Goal: Task Accomplishment & Management: Manage account settings

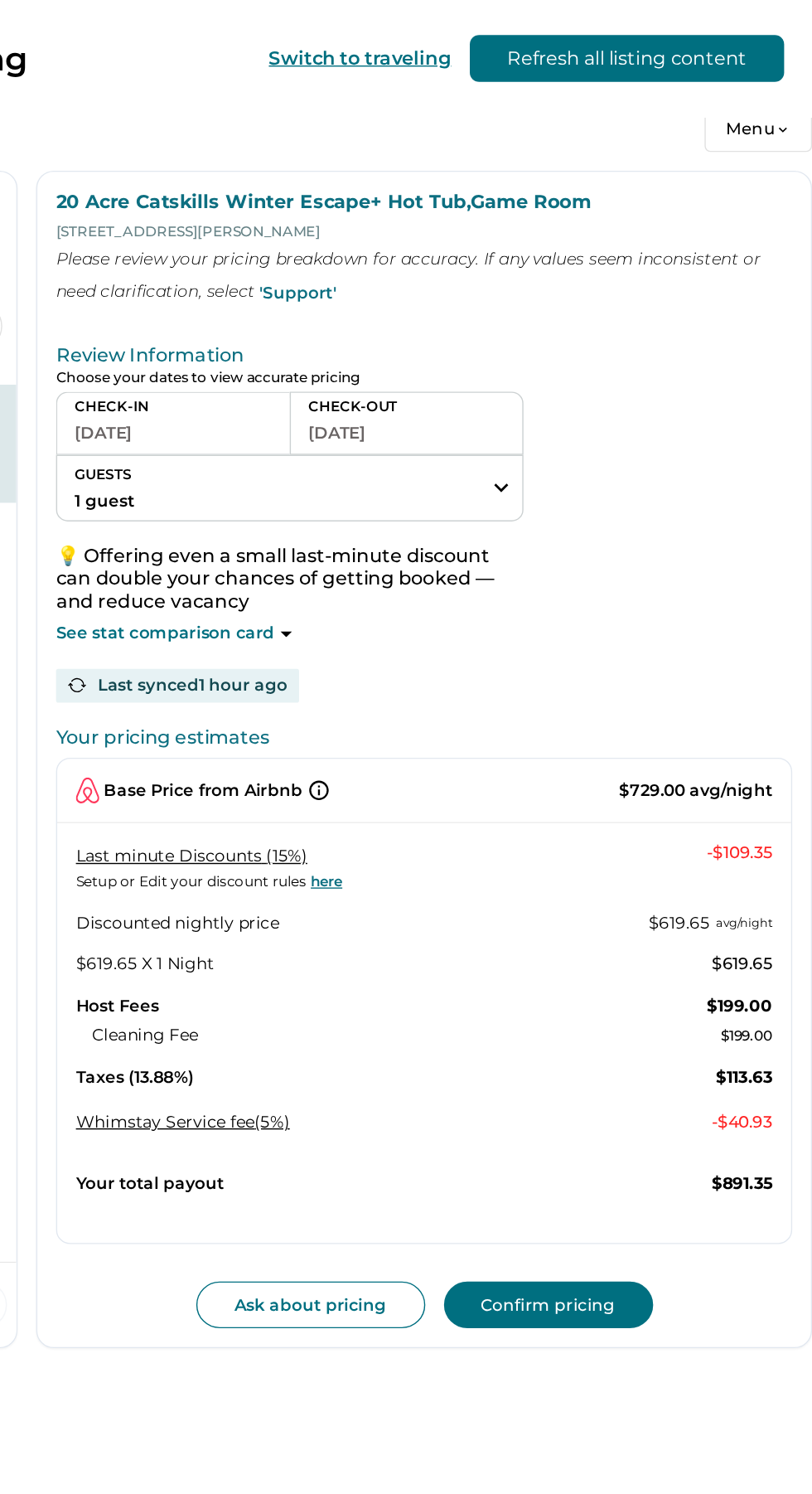
click at [467, 624] on link "here" at bounding box center [466, 625] width 26 height 13
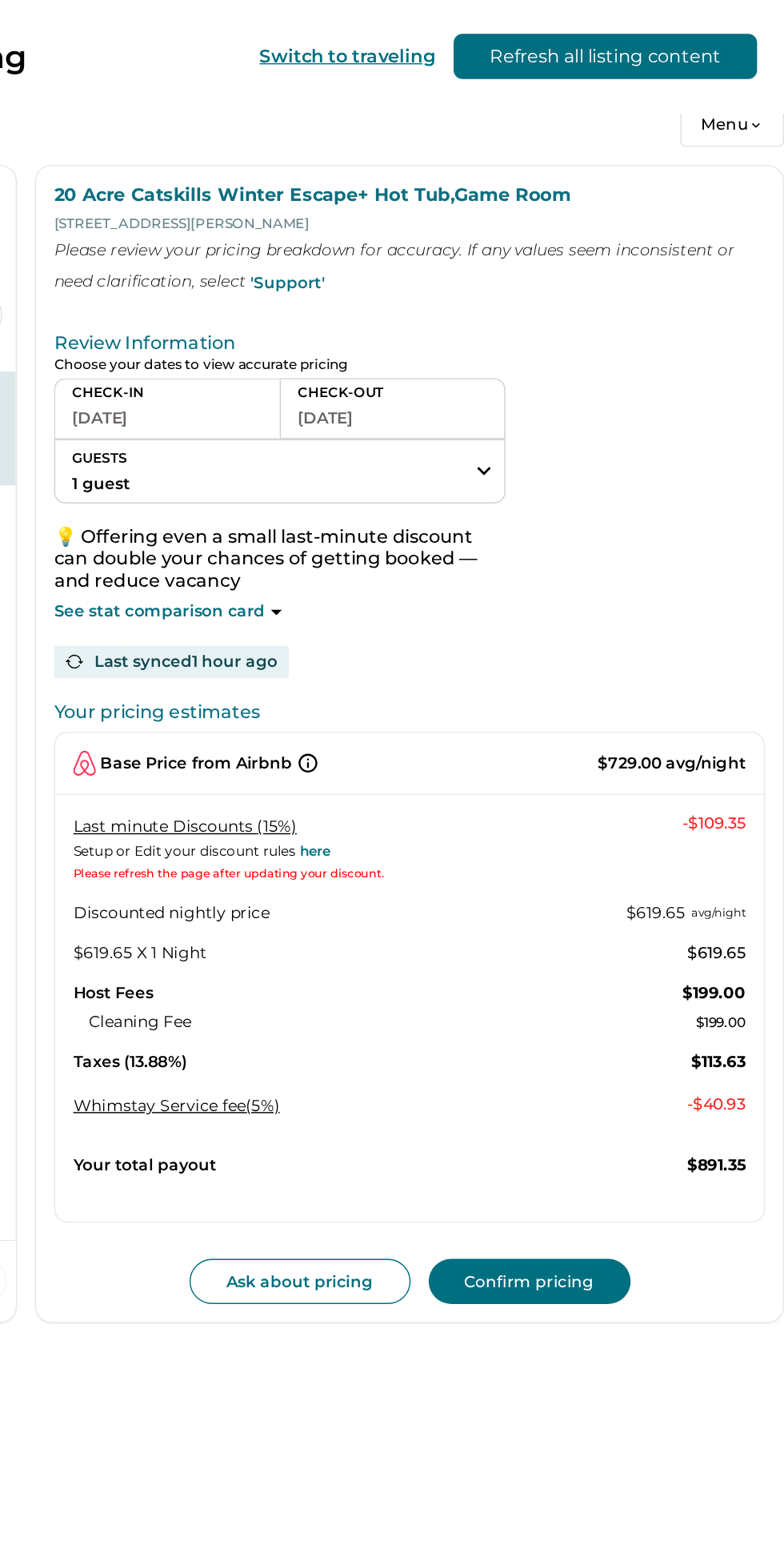
click at [393, 435] on p "See stat comparison card" at bounding box center [341, 434] width 150 height 16
click at [420, 432] on icon at bounding box center [423, 434] width 8 height 4
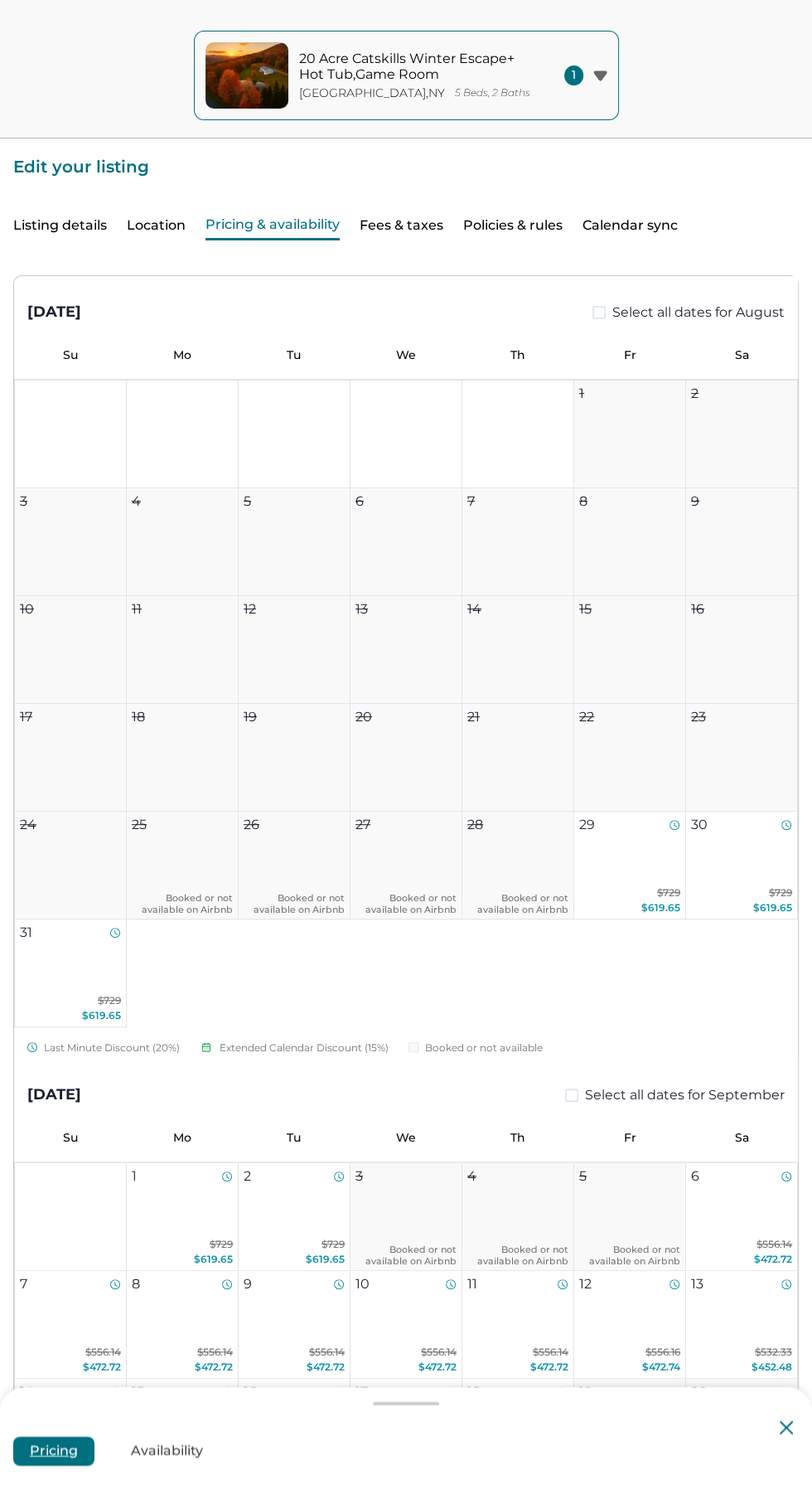
type input "**"
click at [663, 891] on span "$729" at bounding box center [668, 893] width 23 height 13
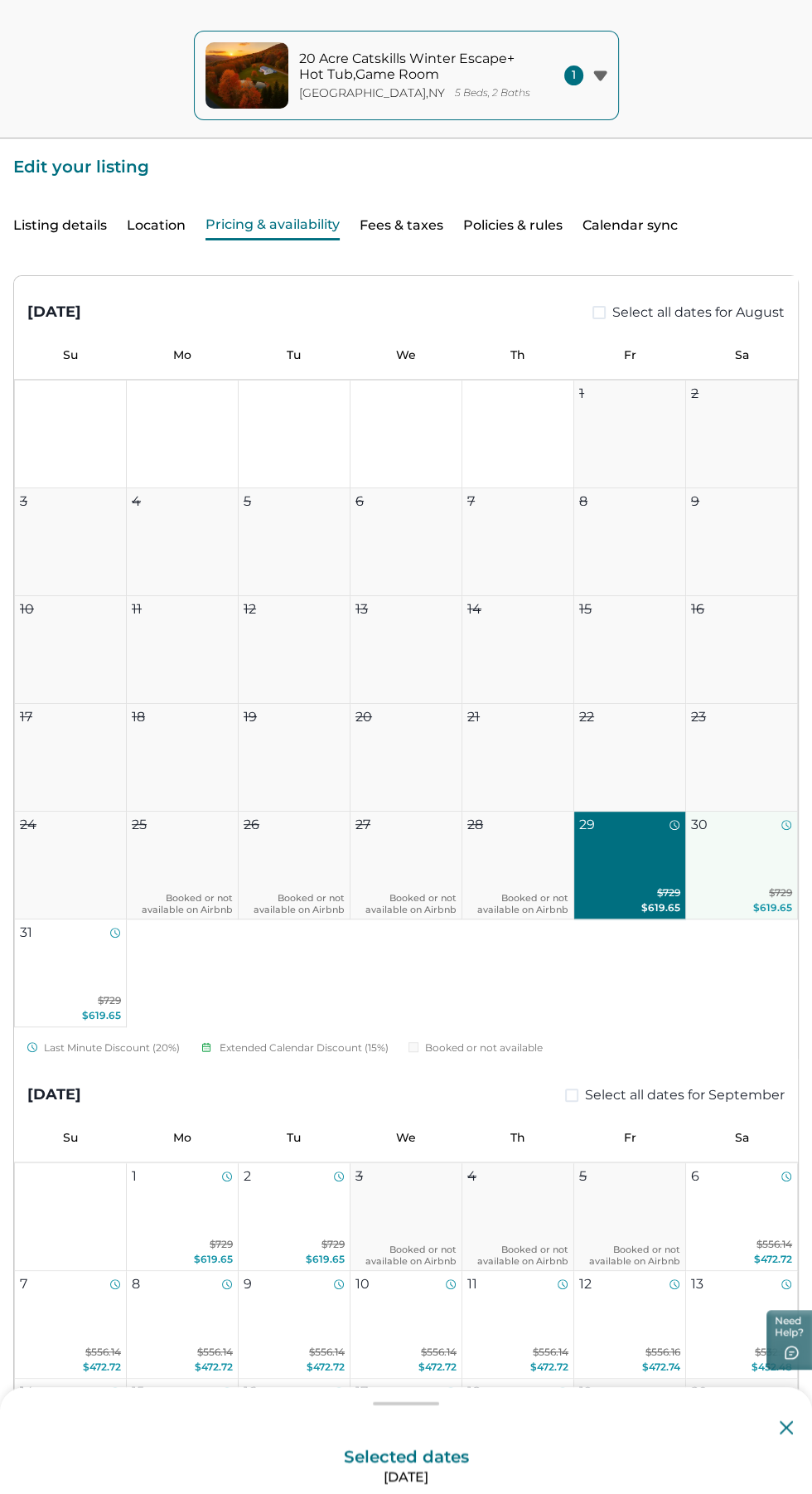
click at [770, 867] on button "30 $729 $619.65" at bounding box center [742, 864] width 112 height 107
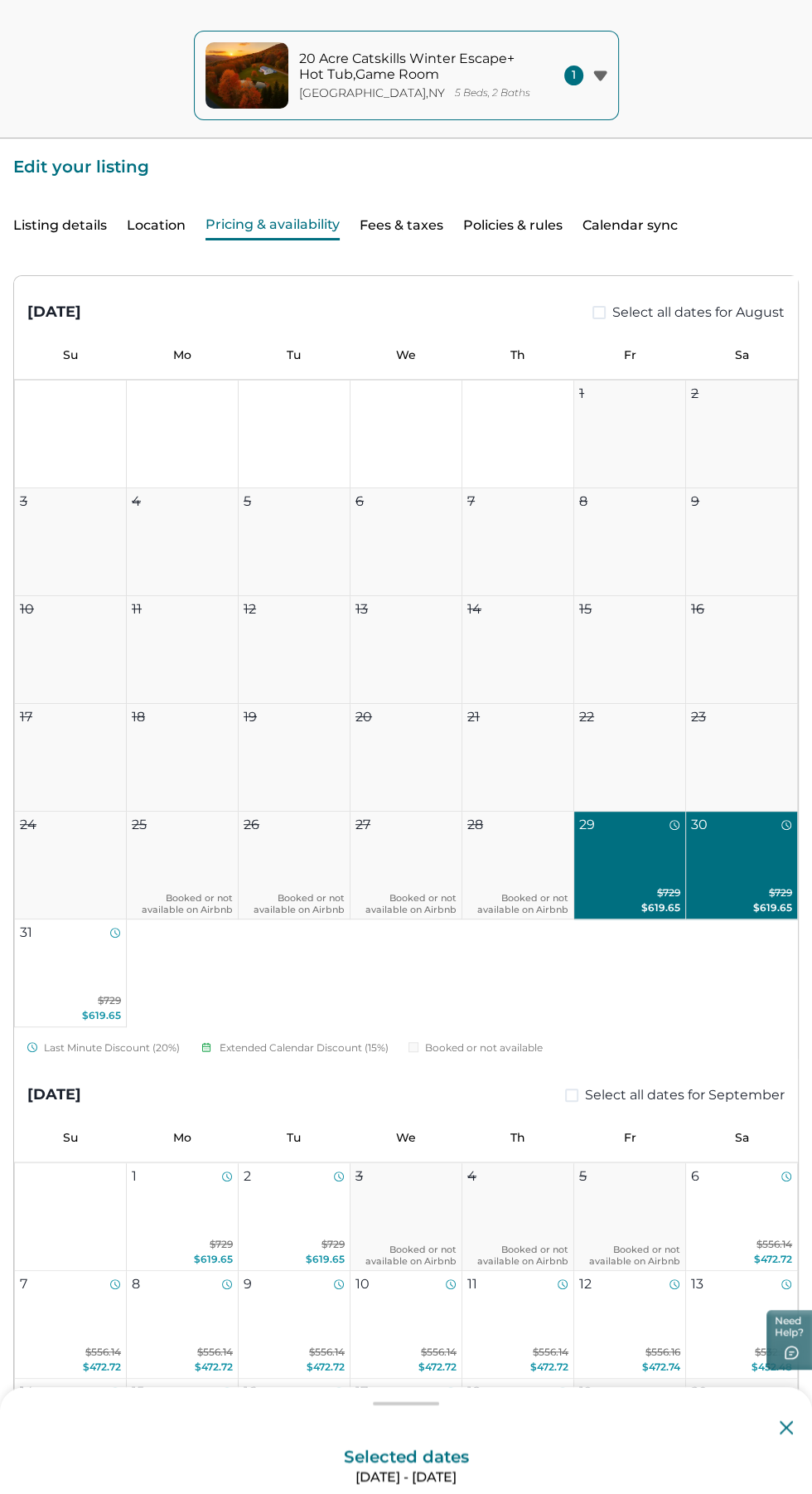
click at [437, 1478] on p "[DATE] - [DATE]" at bounding box center [406, 1477] width 812 height 17
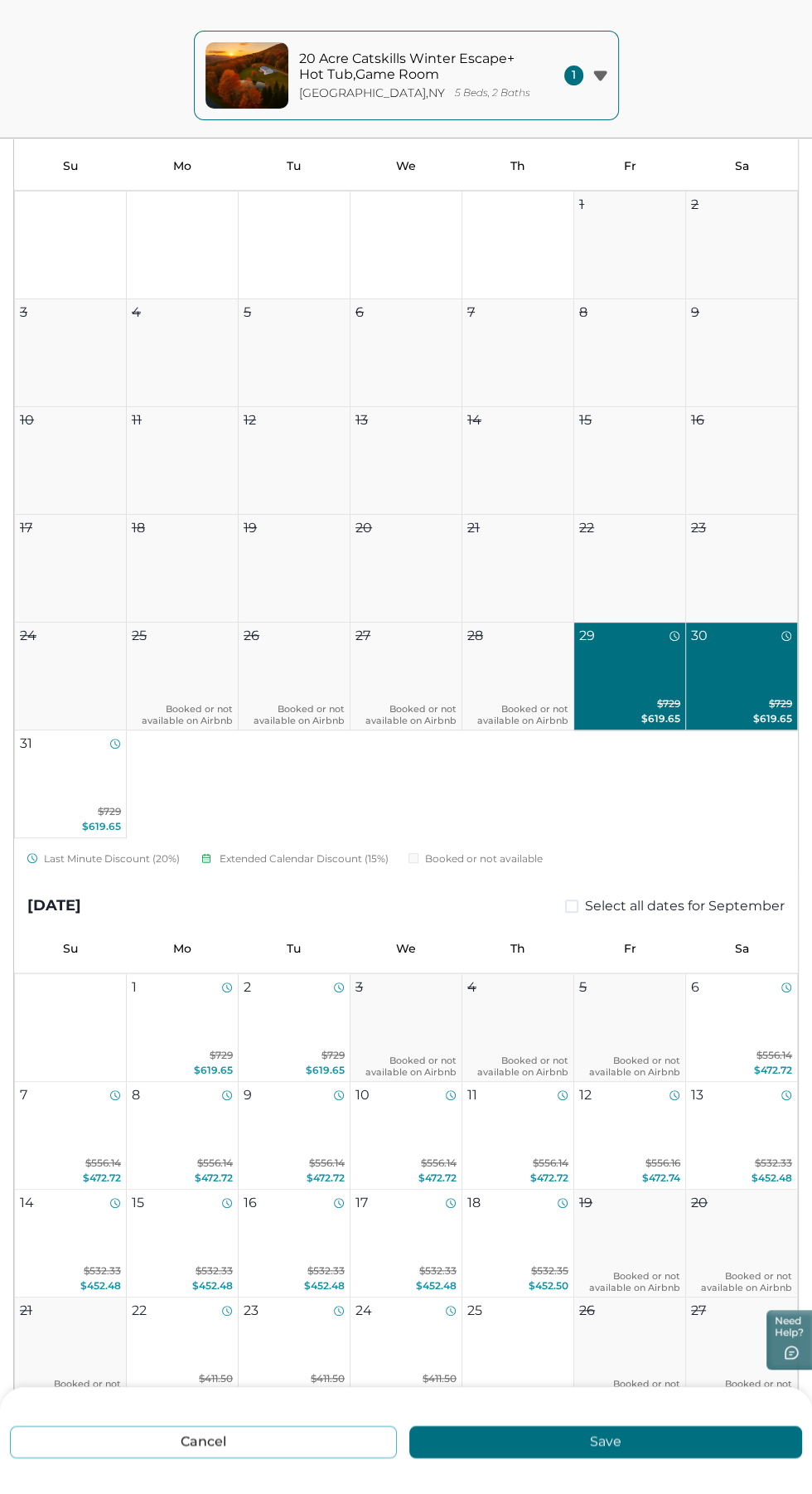
scroll to position [228, 0]
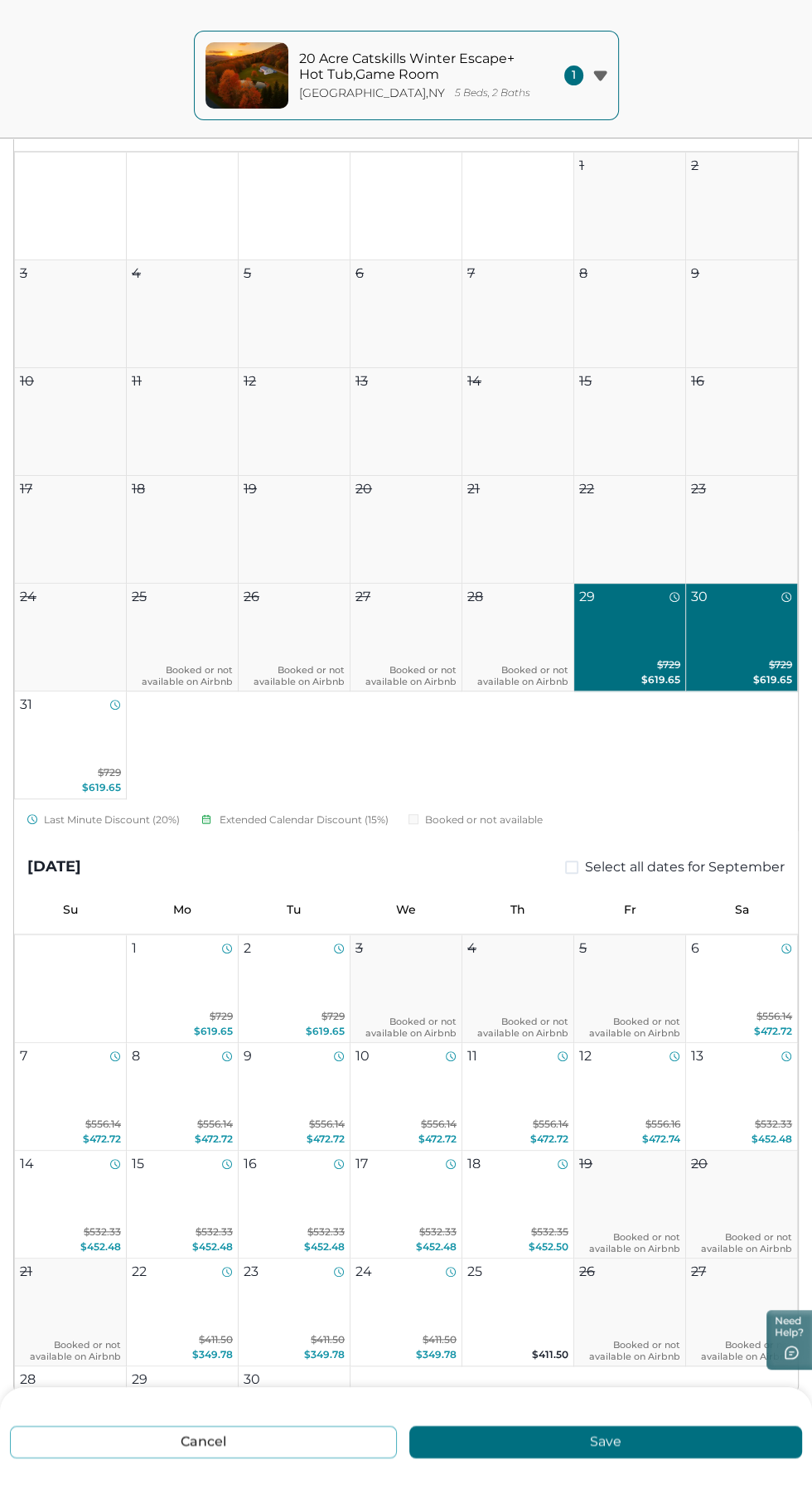
click at [670, 663] on span "$729" at bounding box center [668, 664] width 23 height 13
click at [753, 663] on p "$729 $619.65" at bounding box center [741, 672] width 101 height 30
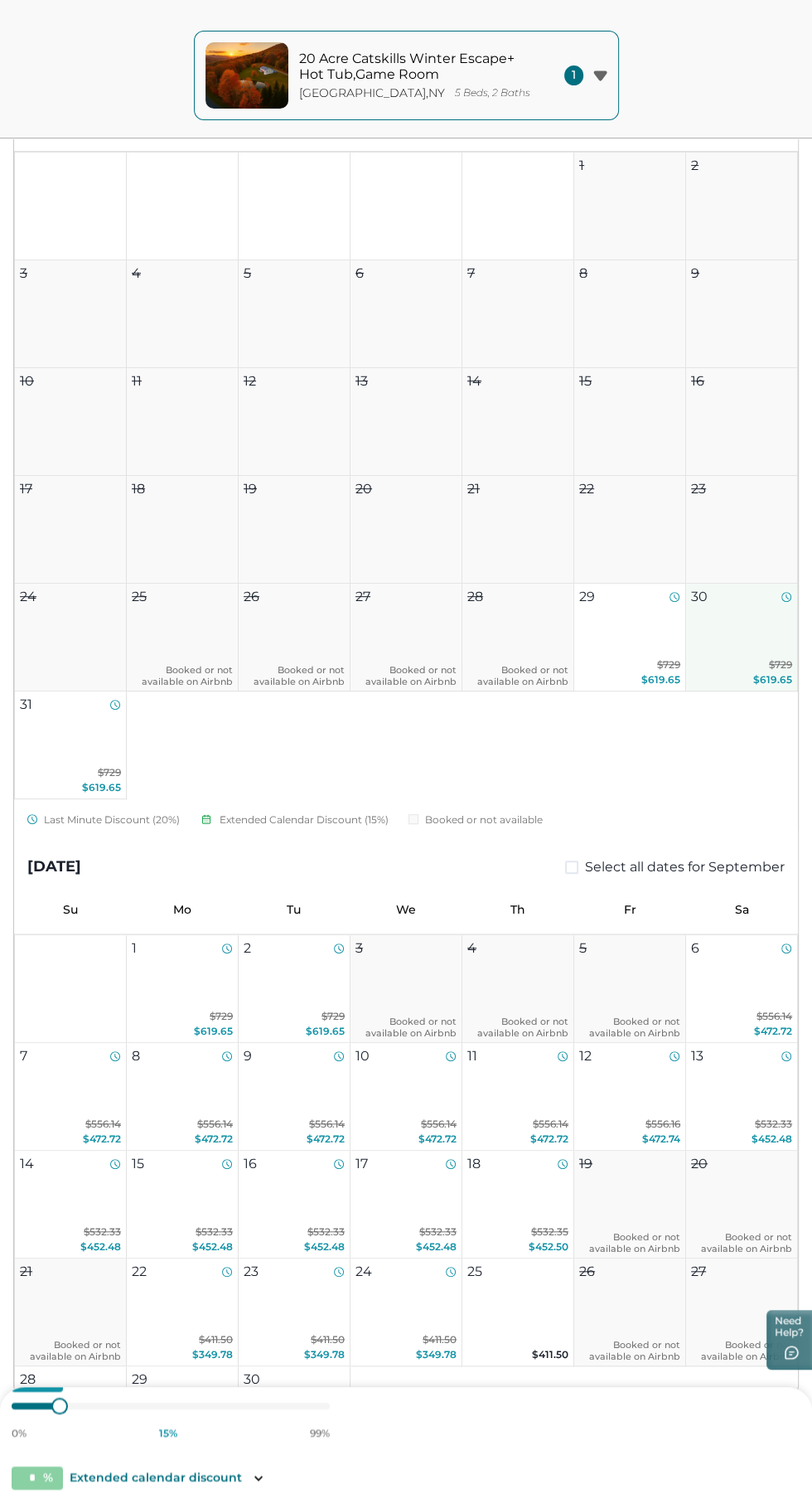
scroll to position [451, 0]
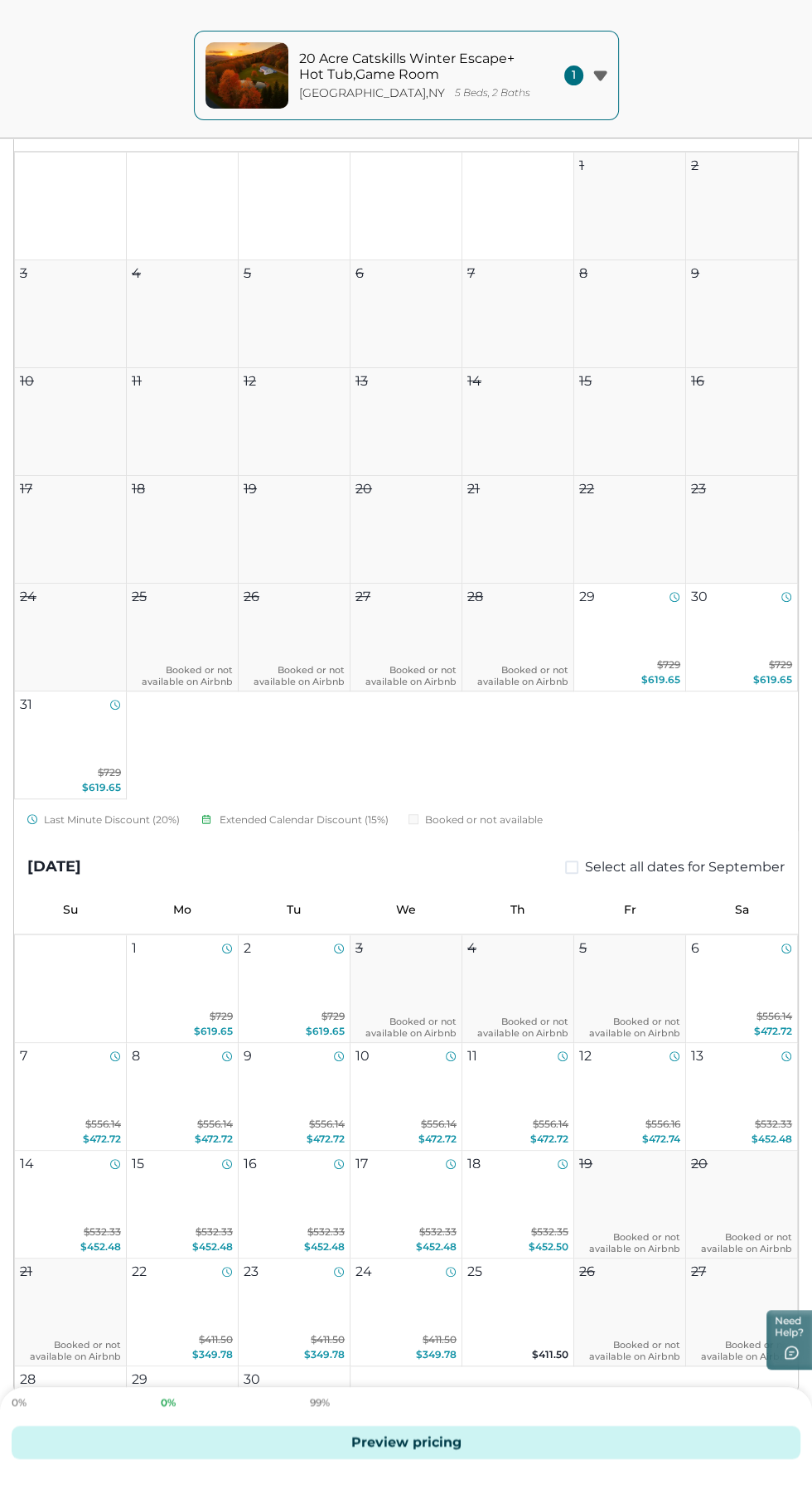
click at [565, 1459] on button "Preview pricing" at bounding box center [406, 1443] width 789 height 33
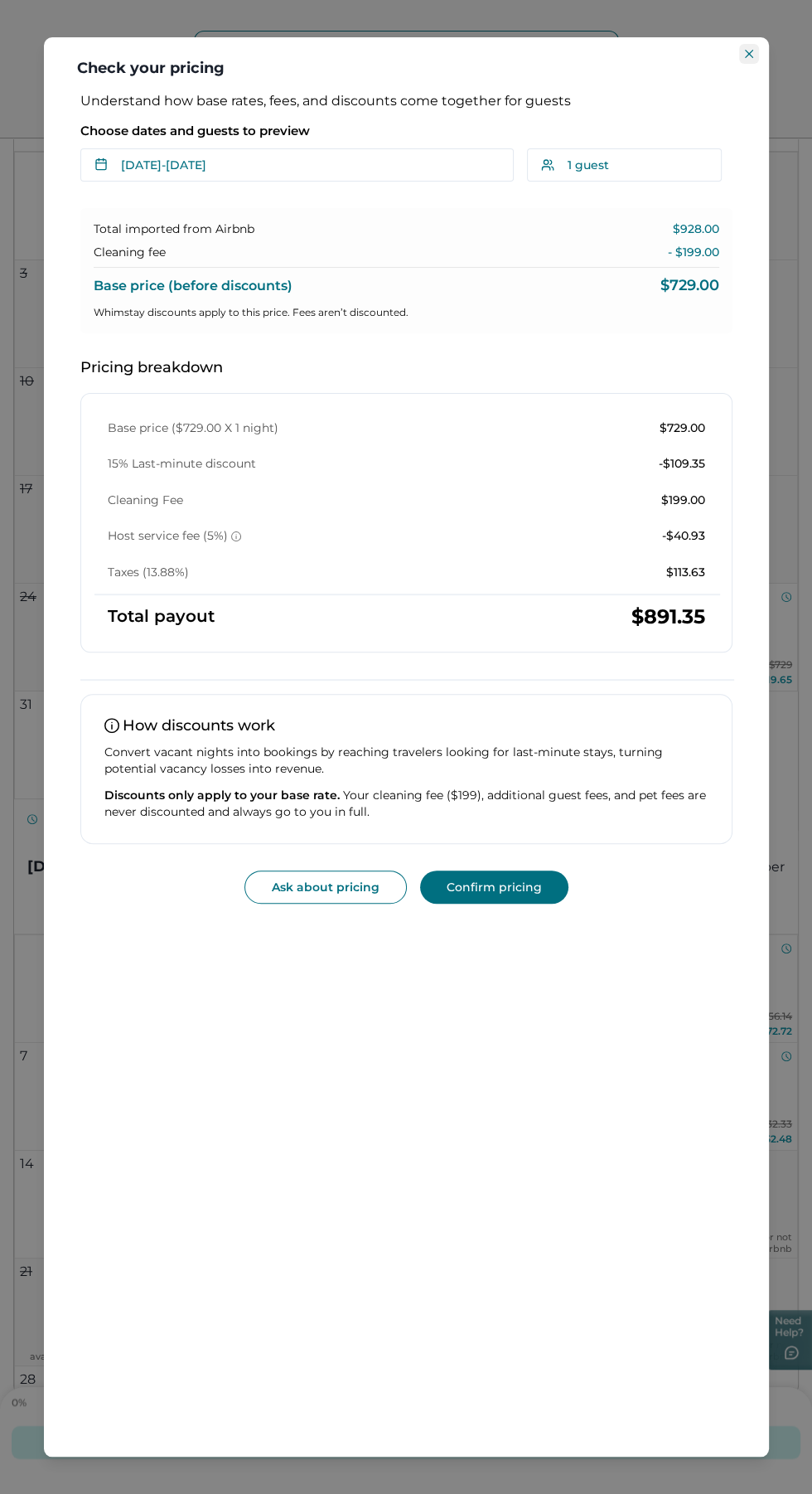
click at [740, 56] on button "Close" at bounding box center [750, 54] width 20 height 20
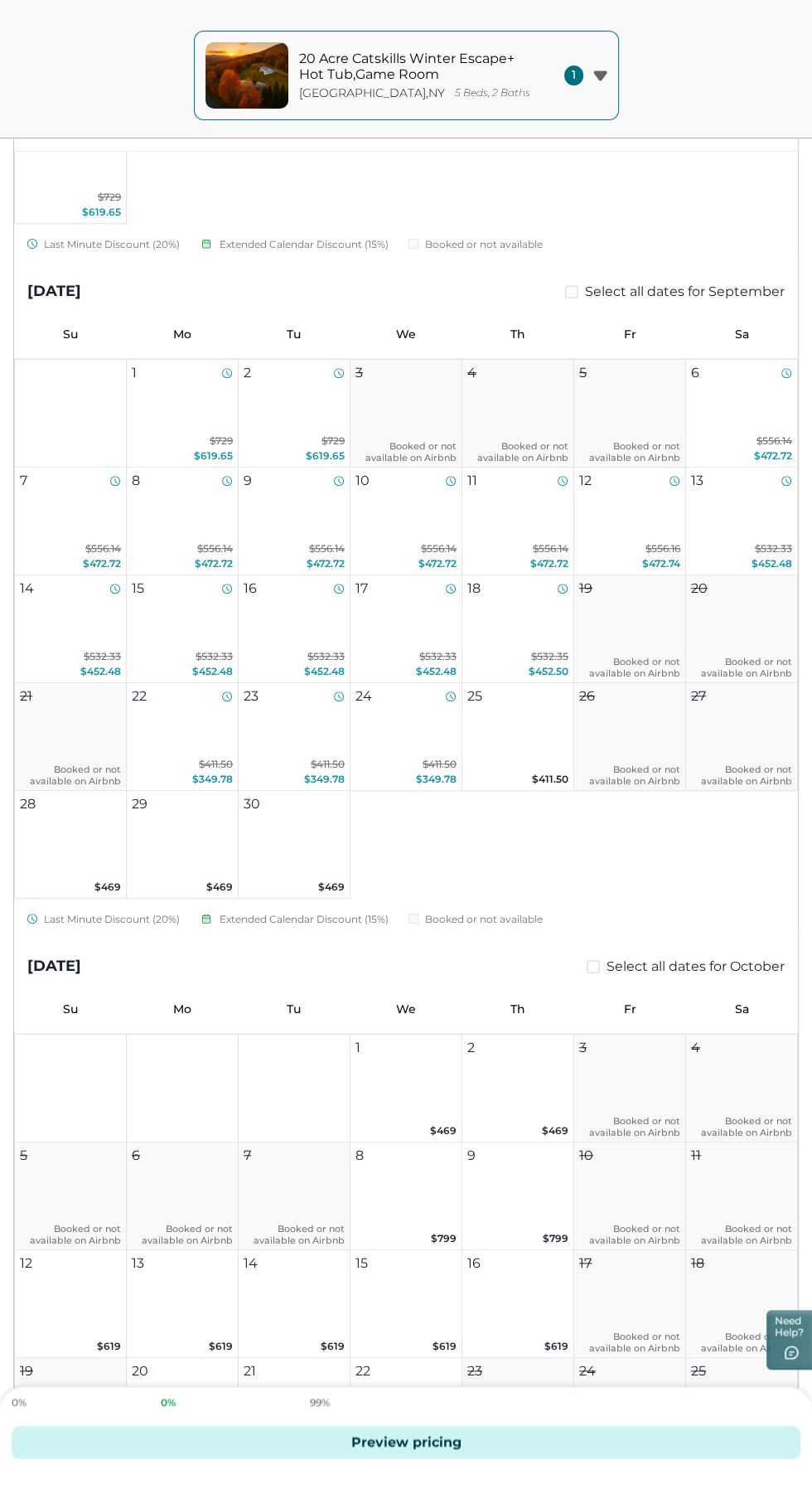
scroll to position [577, 0]
click at [567, 64] on button "20 Acre Catskills Winter Escape+ Hot Tub,Game Room [GEOGRAPHIC_DATA] , [GEOGRAP…" at bounding box center [406, 75] width 425 height 90
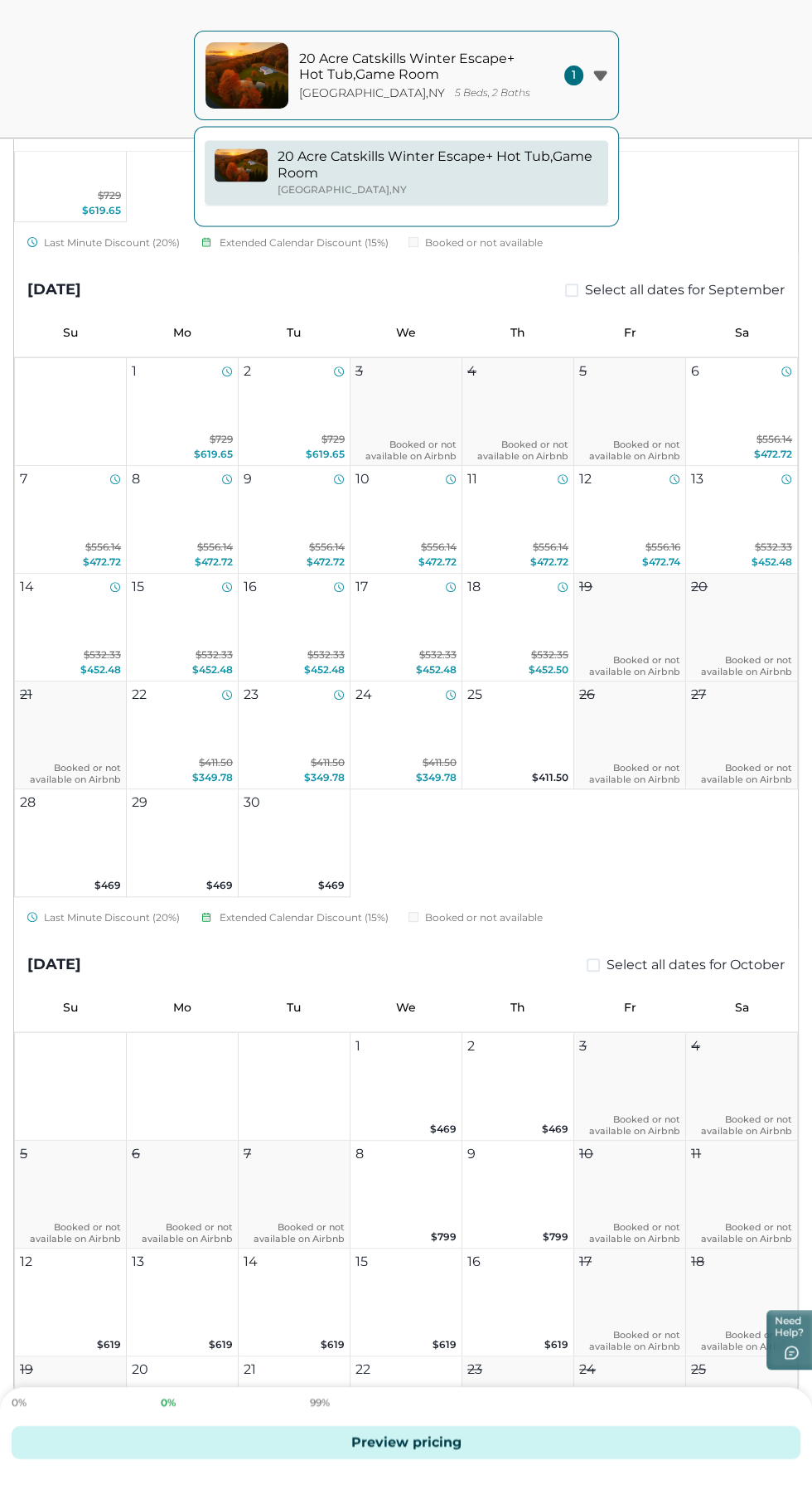
click at [754, 81] on div "20 Acre Catskills Winter Escape+ Hot Tub,Game Room [GEOGRAPHIC_DATA] , [GEOGRAP…" at bounding box center [406, 69] width 812 height 139
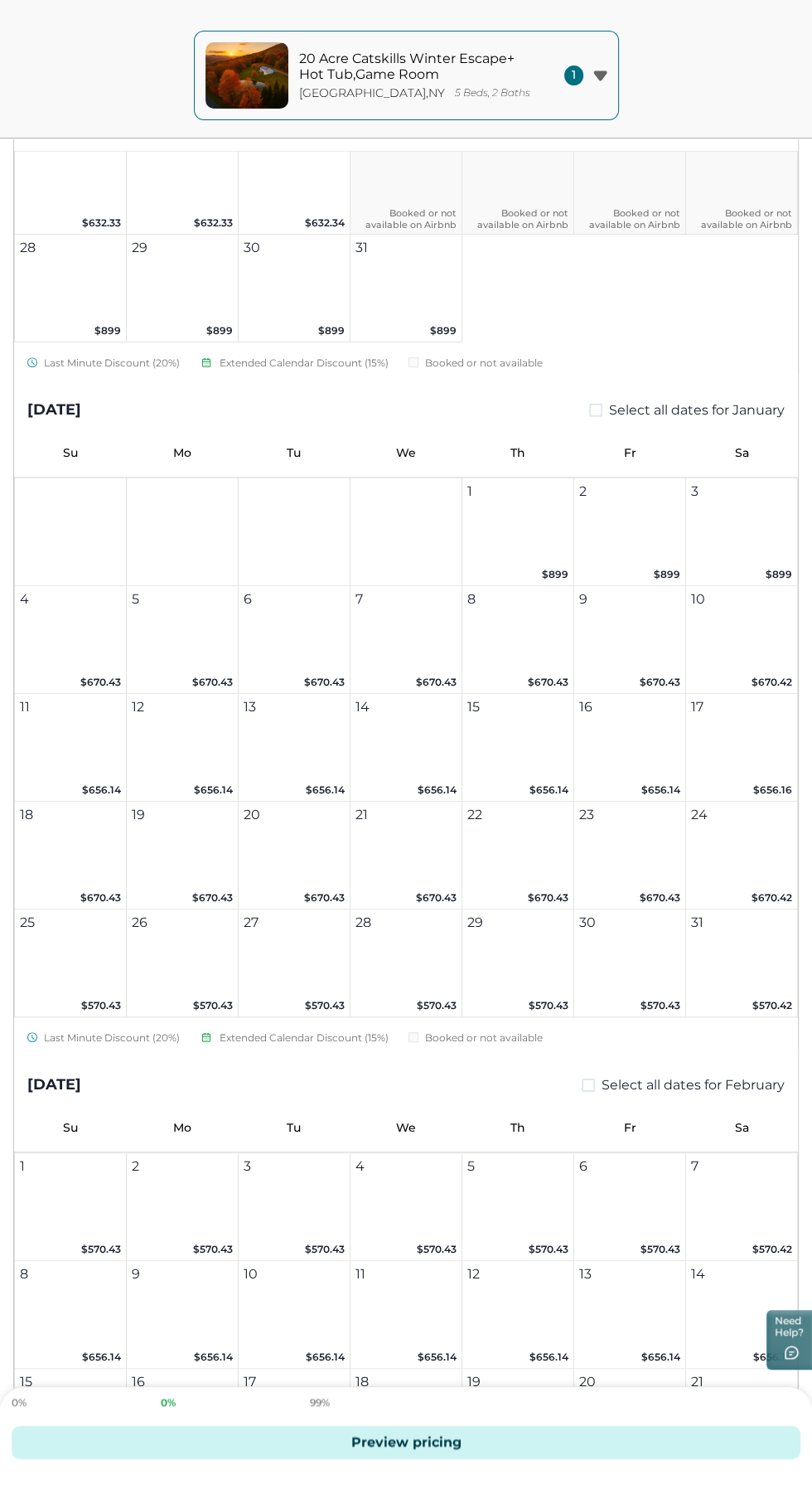
scroll to position [3264, 0]
click at [534, 1459] on button "Preview pricing" at bounding box center [406, 1443] width 789 height 33
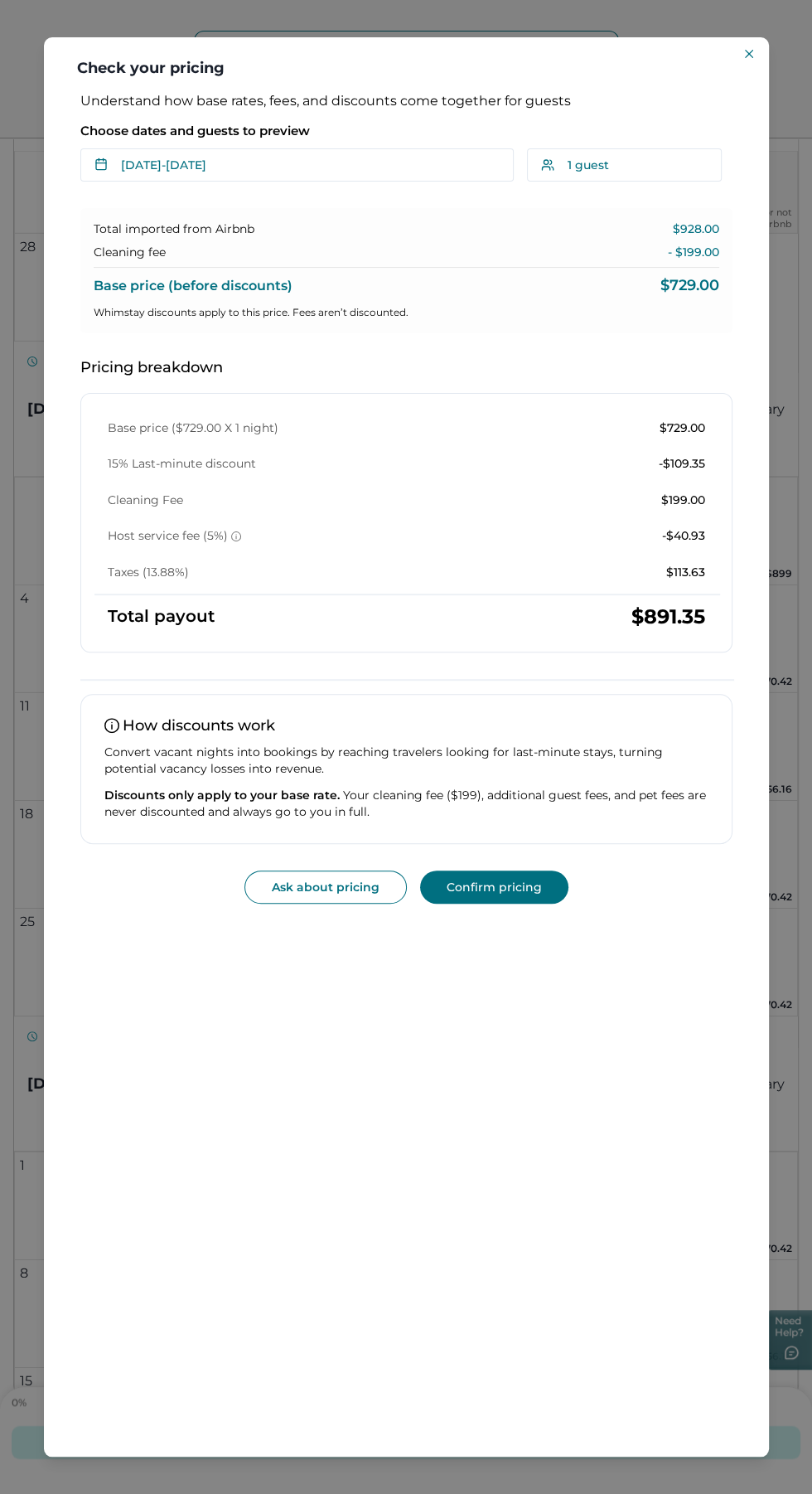
click at [801, 1075] on div "Check your pricing Understand how base rates, fees, and discounts come together…" at bounding box center [406, 747] width 812 height 1494
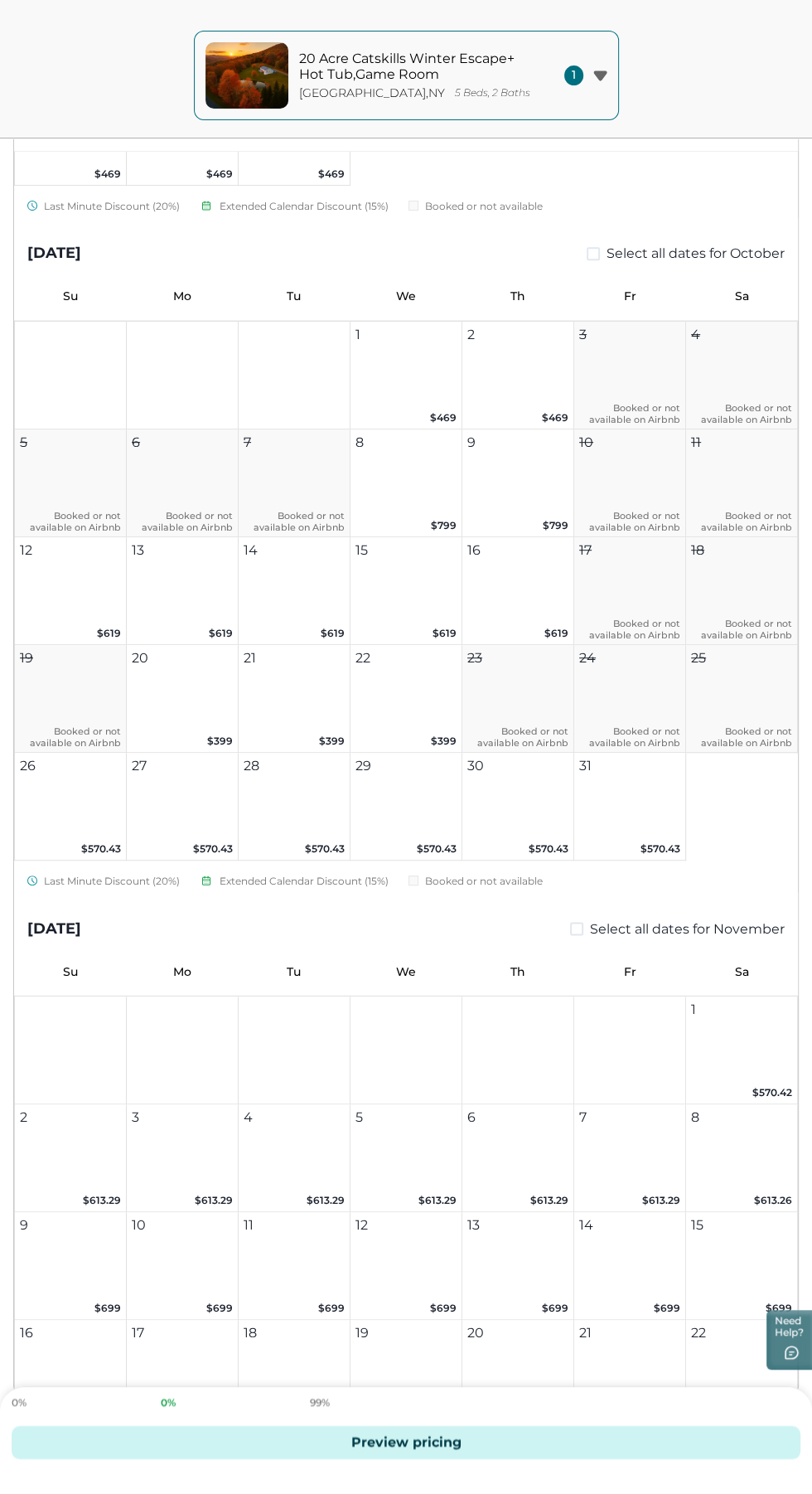
scroll to position [407, 0]
